Goal: Transaction & Acquisition: Purchase product/service

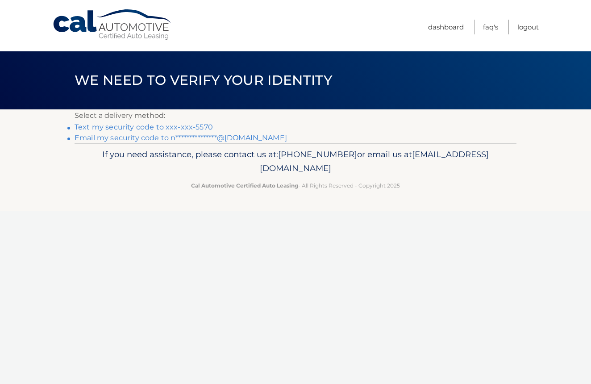
click at [169, 126] on link "Text my security code to xxx-xxx-5570" at bounding box center [144, 127] width 138 height 8
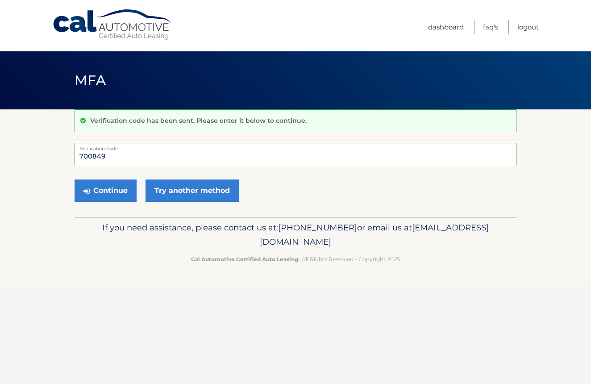
type input "700849"
click at [105, 190] on button "Continue" at bounding box center [106, 191] width 62 height 22
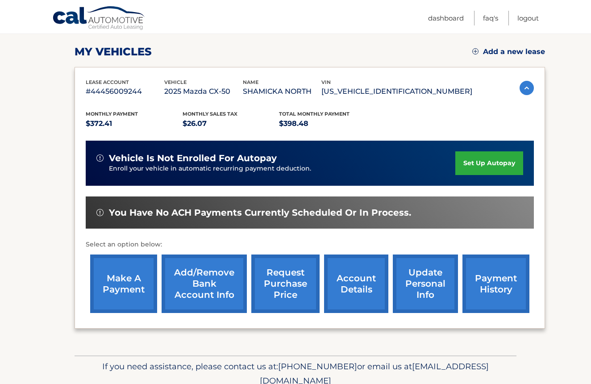
scroll to position [119, 0]
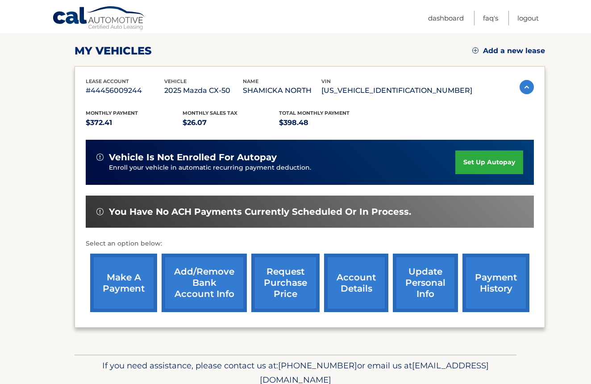
click at [132, 290] on link "make a payment" at bounding box center [123, 283] width 67 height 58
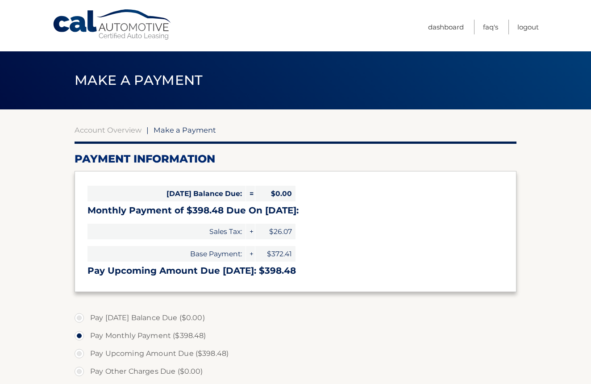
select select "NjEwODkyYmYtNmVhMC00OTI1LWIzMDMtMTNkNzZmZDMxYWNm"
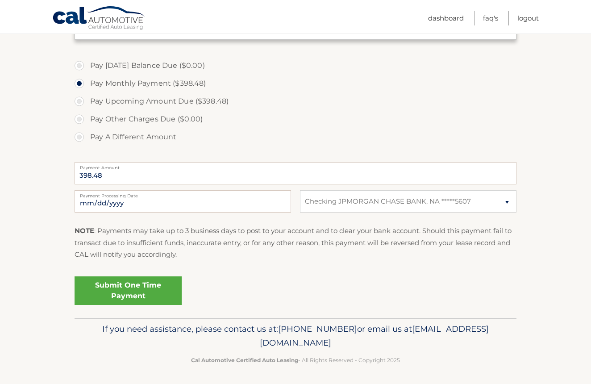
scroll to position [252, 0]
click at [133, 288] on link "Submit One Time Payment" at bounding box center [128, 291] width 107 height 29
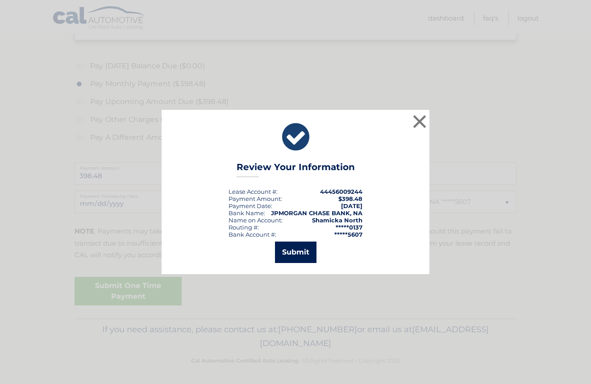
click at [295, 251] on button "Submit" at bounding box center [296, 252] width 42 height 21
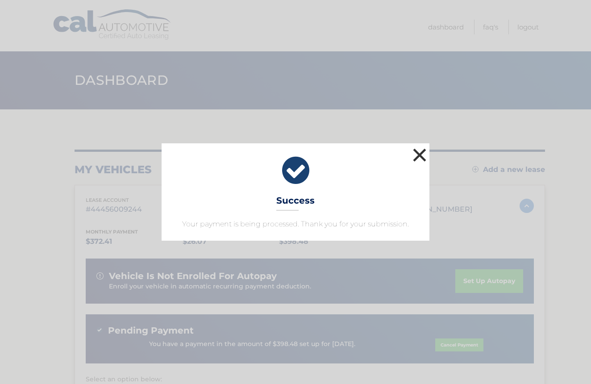
click at [420, 155] on button "×" at bounding box center [420, 155] width 18 height 18
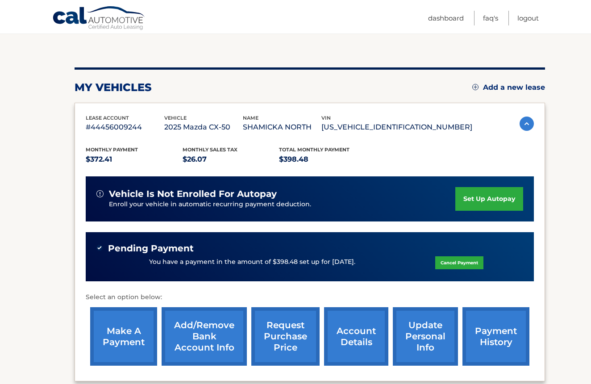
scroll to position [81, 0]
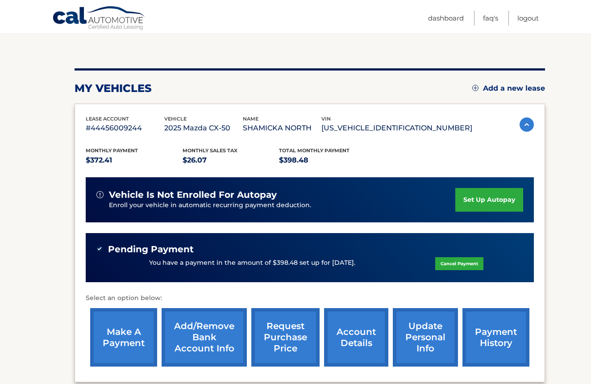
click at [351, 334] on link "account details" at bounding box center [356, 337] width 64 height 58
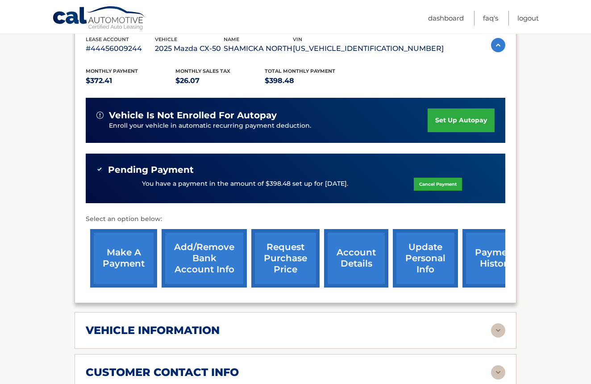
scroll to position [173, 0]
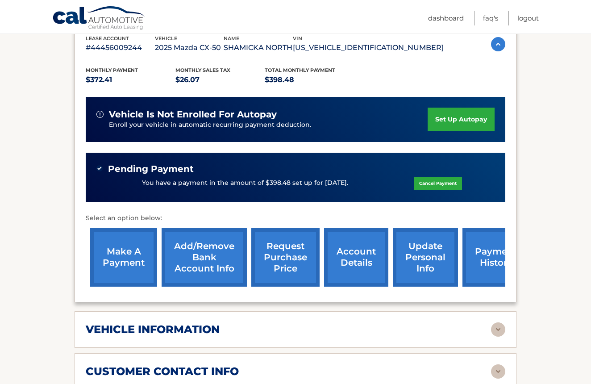
click at [197, 254] on link "Add/Remove bank account info" at bounding box center [204, 257] width 85 height 58
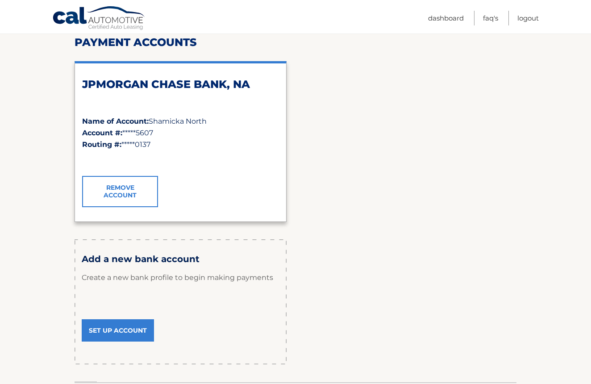
scroll to position [118, 0]
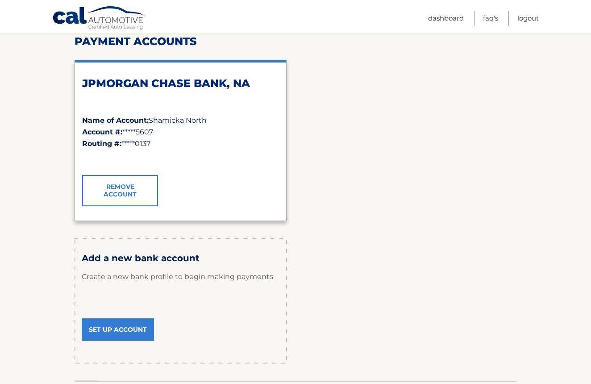
click at [112, 332] on link "Set Up Account" at bounding box center [118, 329] width 72 height 22
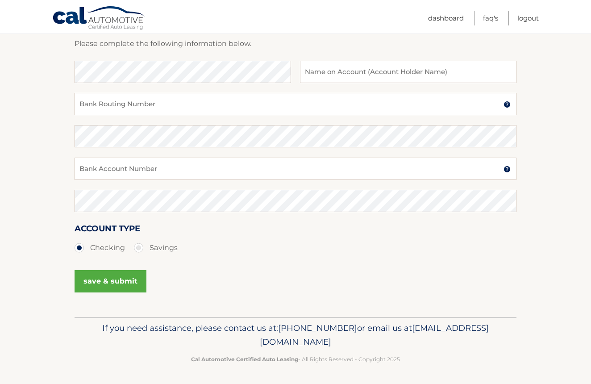
scroll to position [133, 0]
click at [131, 104] on input "Bank Routing Number" at bounding box center [296, 104] width 442 height 22
type input "6"
type input "065400137"
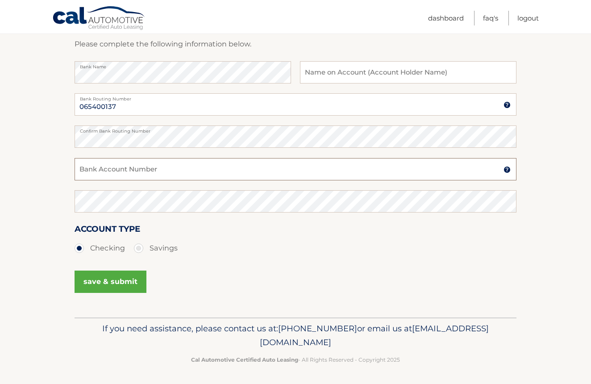
click at [116, 166] on input "Bank Account Number" at bounding box center [296, 169] width 442 height 22
type input "825305607"
click at [240, 230] on div "Account Type Checking Savings" at bounding box center [296, 239] width 442 height 34
click at [111, 282] on button "save & submit" at bounding box center [111, 282] width 72 height 22
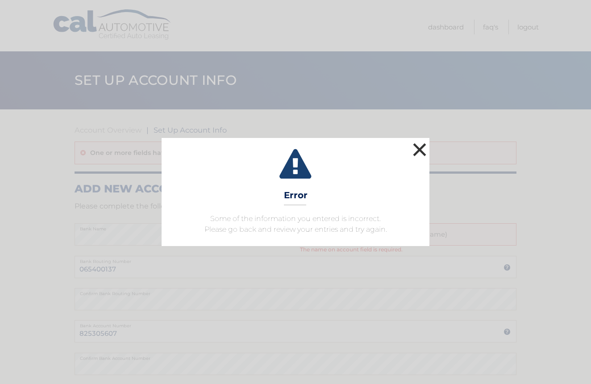
click at [418, 151] on button "×" at bounding box center [420, 150] width 18 height 18
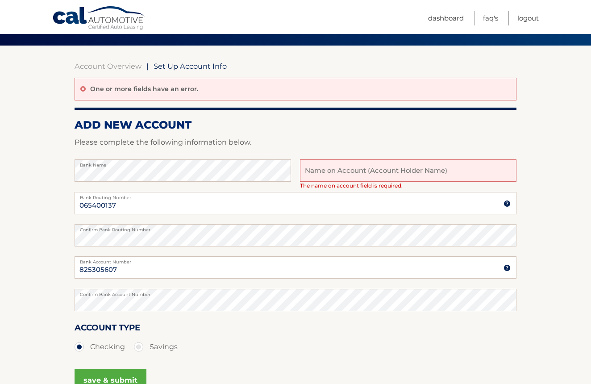
scroll to position [67, 0]
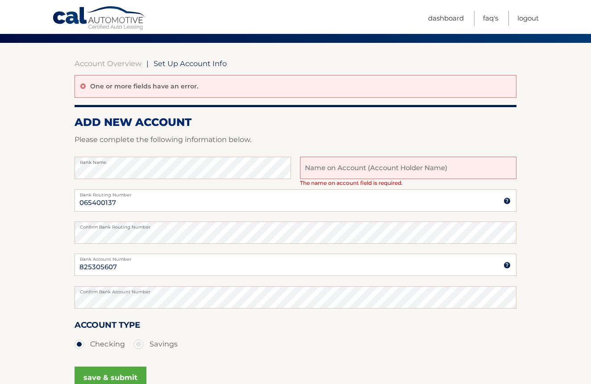
click at [349, 170] on input "text" at bounding box center [408, 168] width 217 height 22
type input "Shamicka North"
click at [404, 137] on p "Please complete the following information below." at bounding box center [296, 140] width 442 height 13
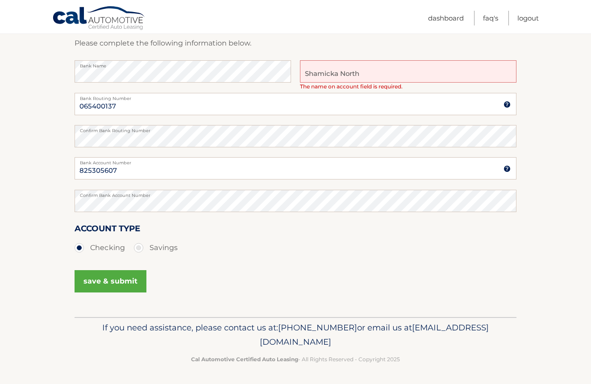
scroll to position [162, 0]
click at [95, 283] on button "save & submit" at bounding box center [111, 282] width 72 height 22
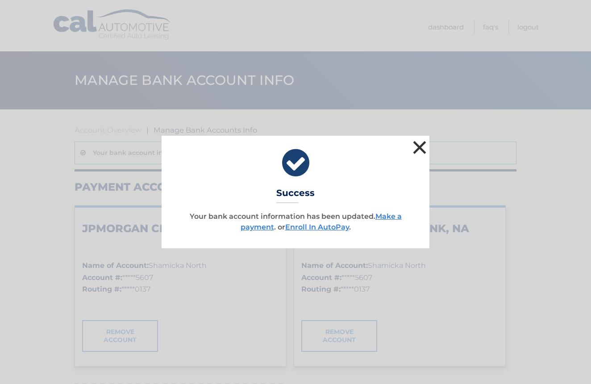
click at [416, 146] on button "×" at bounding box center [420, 147] width 18 height 18
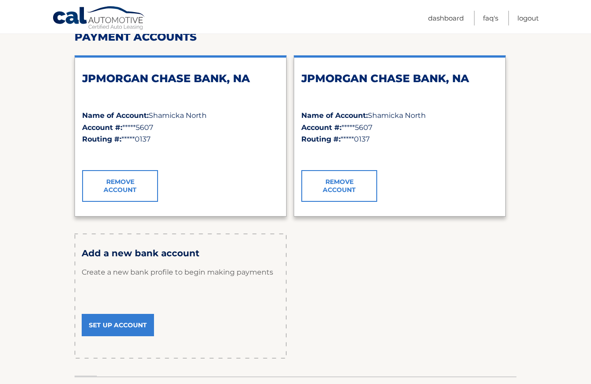
scroll to position [146, 0]
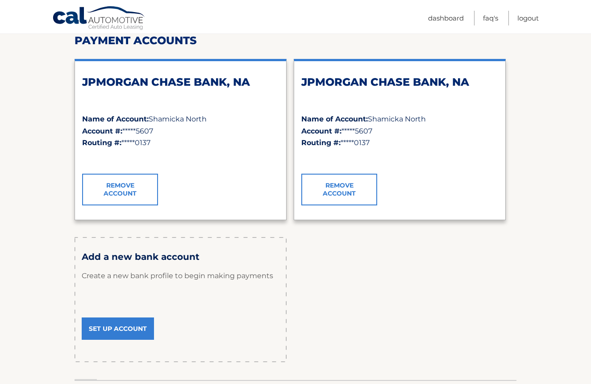
click at [119, 186] on link "Remove Account" at bounding box center [120, 189] width 76 height 31
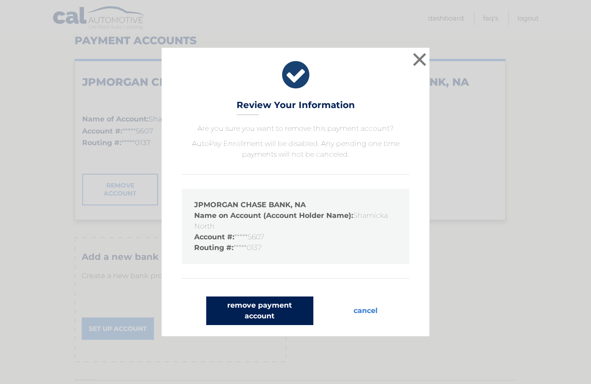
click at [272, 310] on button "remove payment account" at bounding box center [259, 311] width 107 height 29
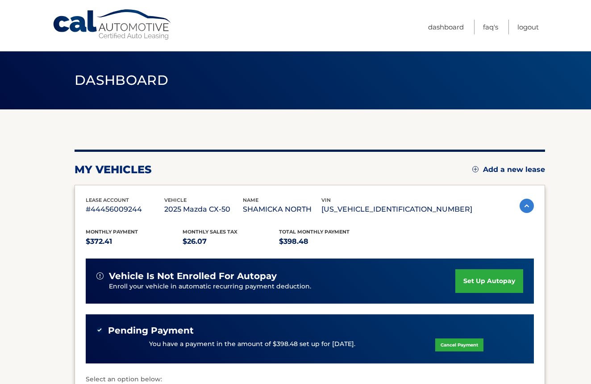
click at [376, 167] on div "my vehicles Add a new lease" at bounding box center [310, 169] width 471 height 13
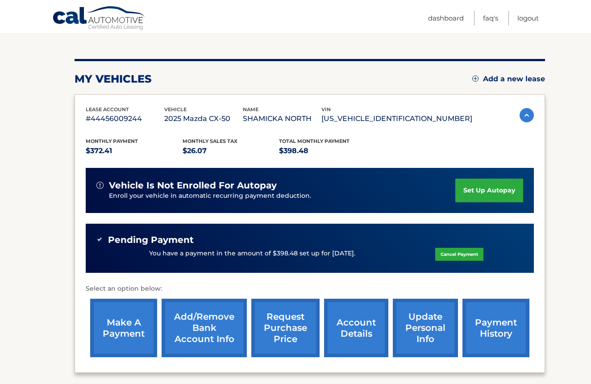
scroll to position [90, 0]
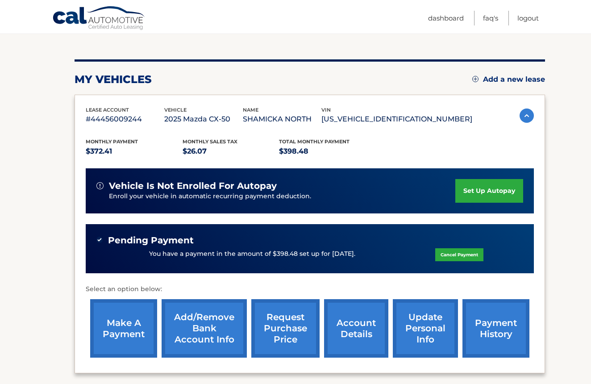
click at [127, 332] on link "make a payment" at bounding box center [123, 328] width 67 height 58
click at [449, 255] on link "Cancel Payment" at bounding box center [459, 254] width 48 height 13
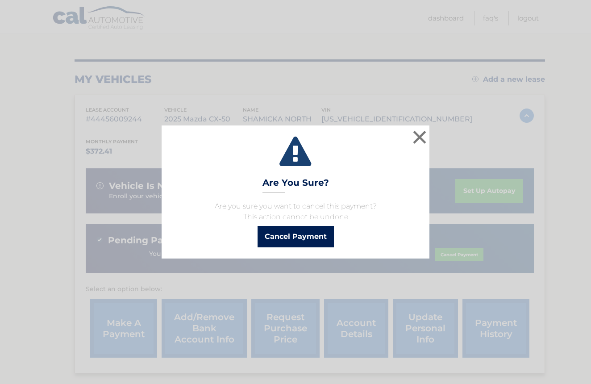
click at [322, 234] on button "Cancel Payment" at bounding box center [296, 236] width 76 height 21
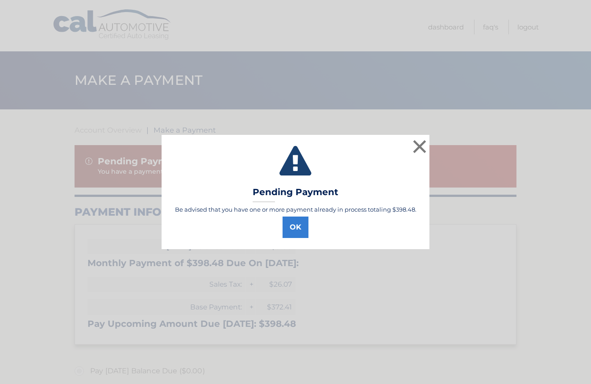
select select "NjEwODkyYmYtNmVhMC00OTI1LWIzMDMtMTNkNzZmZDMxYWNm"
click at [296, 222] on button "OK" at bounding box center [296, 227] width 26 height 21
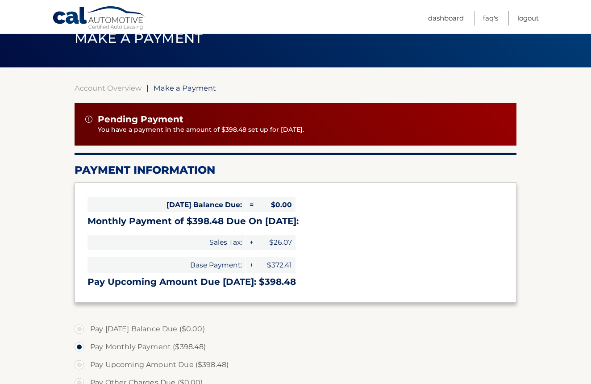
scroll to position [38, 0]
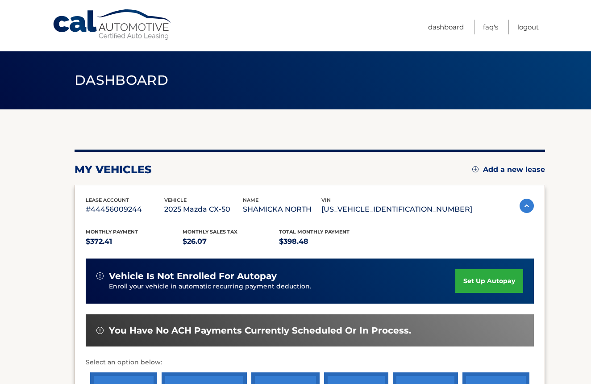
scroll to position [90, 0]
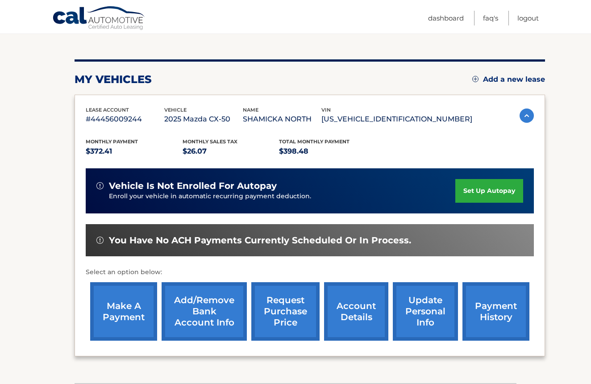
click at [114, 316] on link "make a payment" at bounding box center [123, 311] width 67 height 58
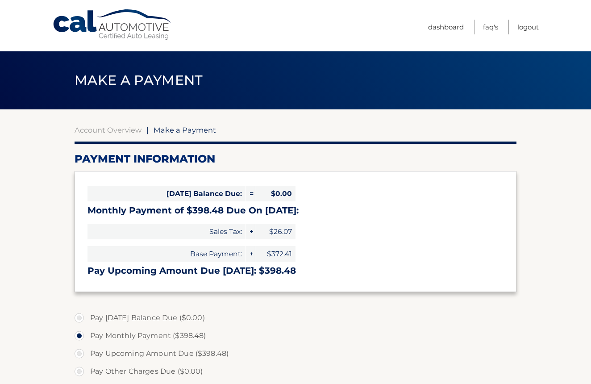
select select "NjEwODkyYmYtNmVhMC00OTI1LWIzMDMtMTNkNzZmZDMxYWNm"
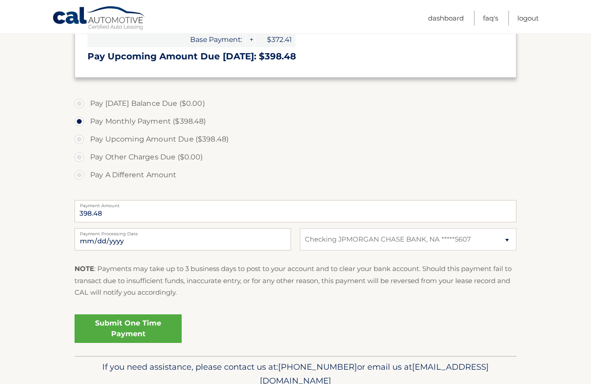
scroll to position [216, 0]
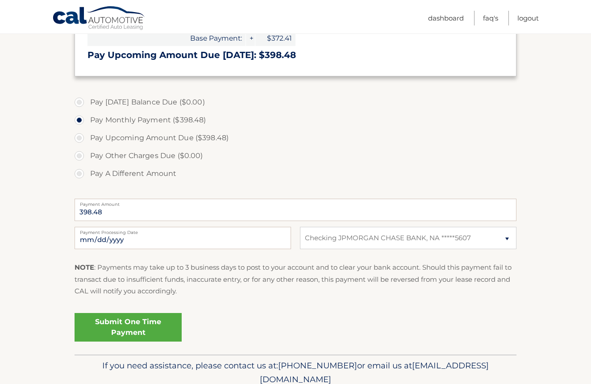
click at [119, 325] on link "Submit One Time Payment" at bounding box center [128, 327] width 107 height 29
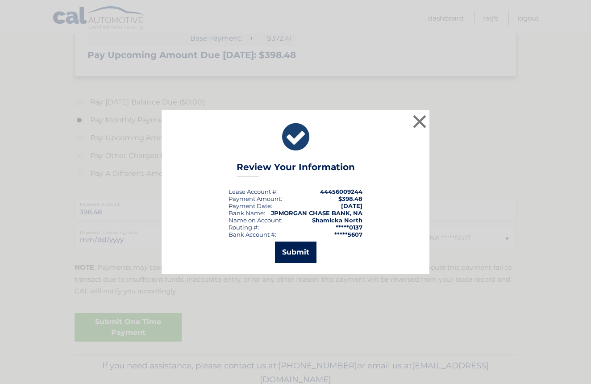
click at [288, 252] on button "Submit" at bounding box center [296, 252] width 42 height 21
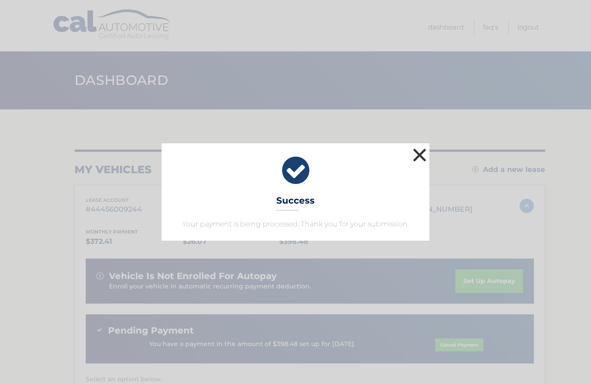
click at [421, 152] on button "×" at bounding box center [420, 155] width 18 height 18
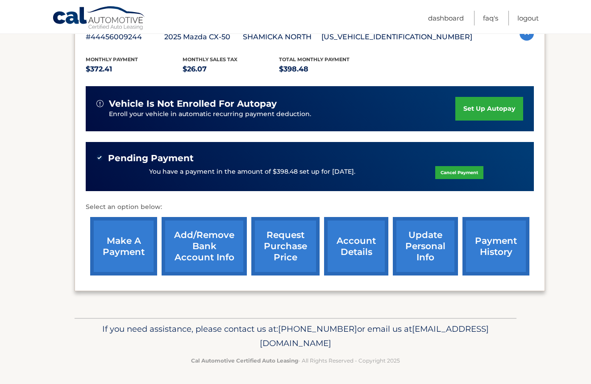
scroll to position [171, 0]
